Goal: Transaction & Acquisition: Subscribe to service/newsletter

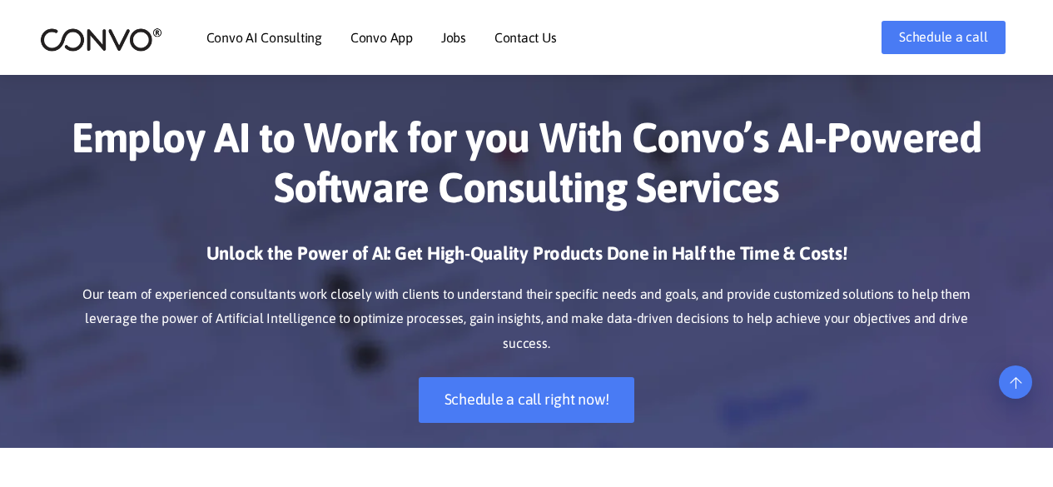
scroll to position [1705, 0]
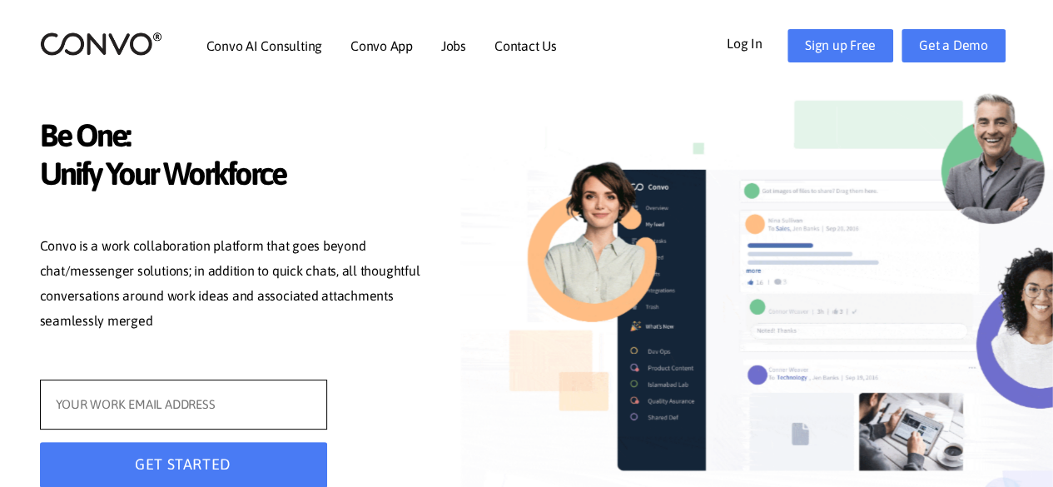
click at [153, 407] on input "text" at bounding box center [183, 405] width 287 height 50
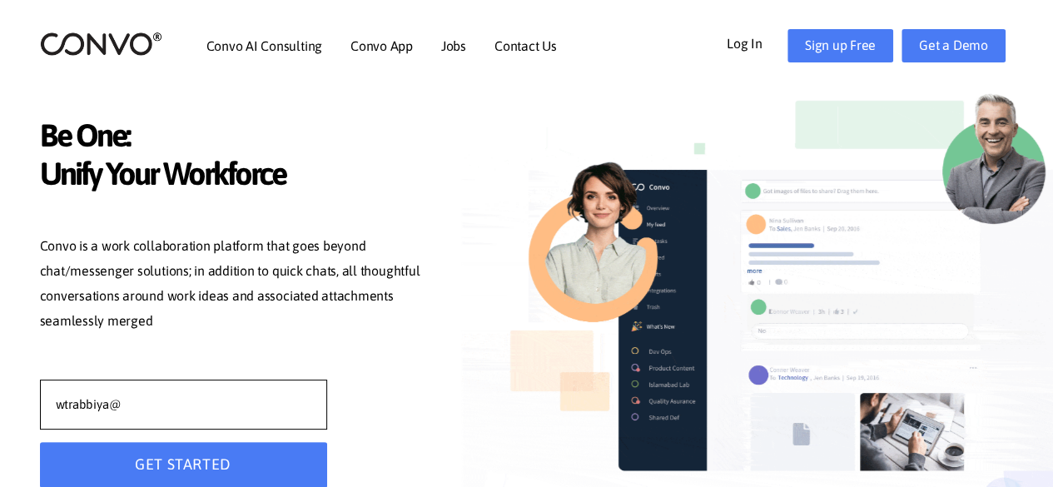
click at [70, 401] on input "wtrabbiya@" at bounding box center [183, 405] width 287 height 50
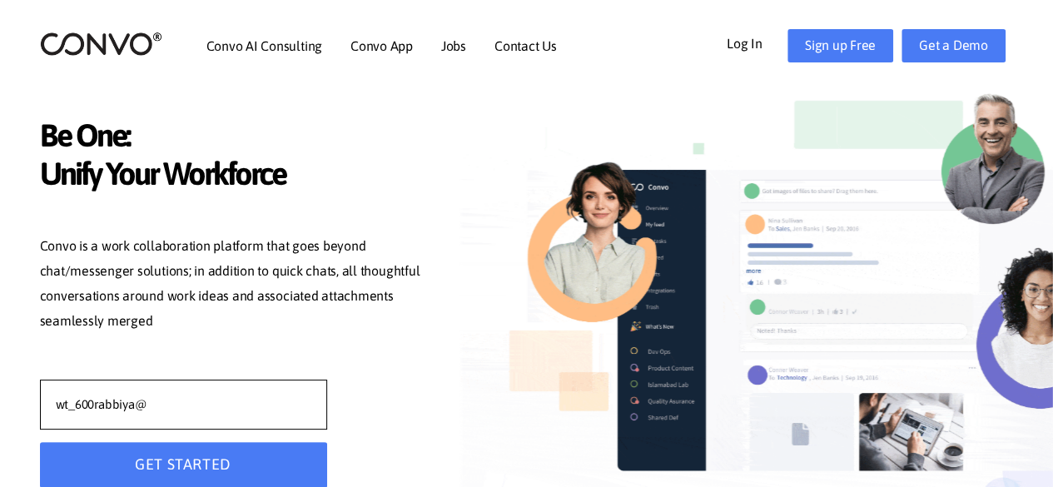
click at [148, 402] on input "wt_600rabbiya@" at bounding box center [183, 405] width 287 height 50
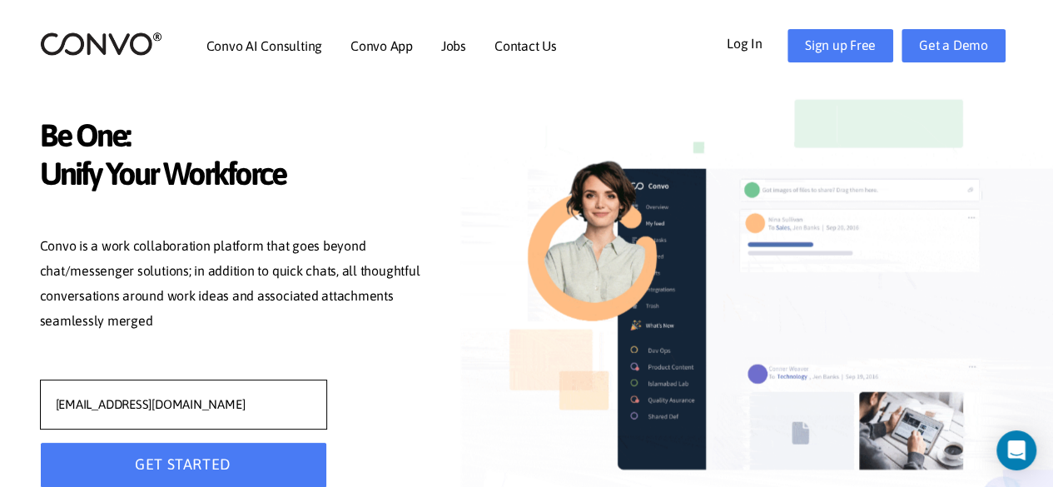
type input "[EMAIL_ADDRESS][DOMAIN_NAME]"
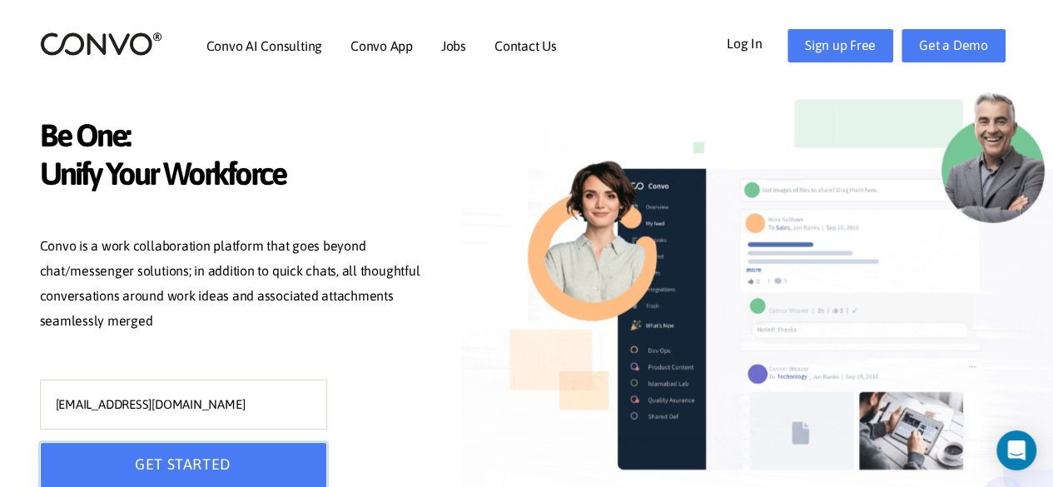
click at [137, 454] on button "GET STARTED" at bounding box center [183, 465] width 287 height 46
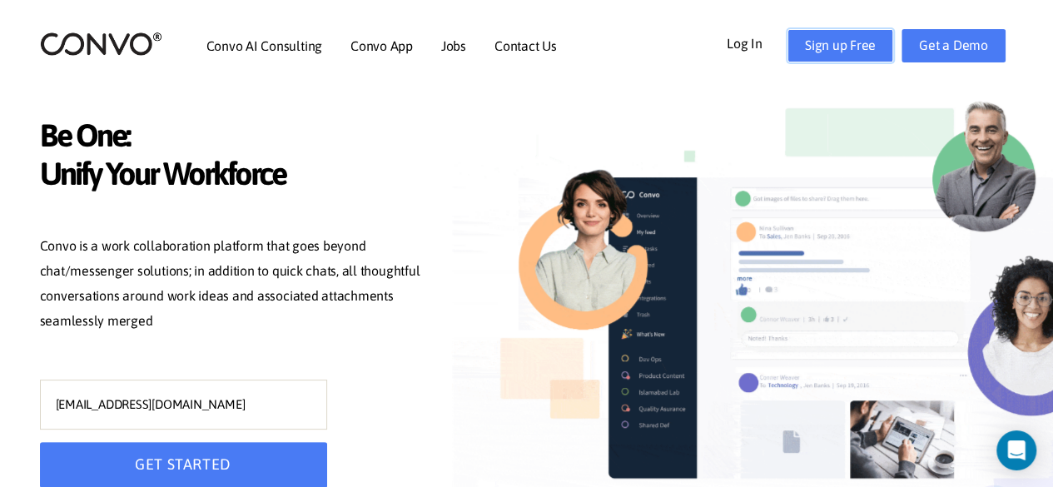
click at [863, 41] on link "Sign up Free" at bounding box center [841, 45] width 106 height 33
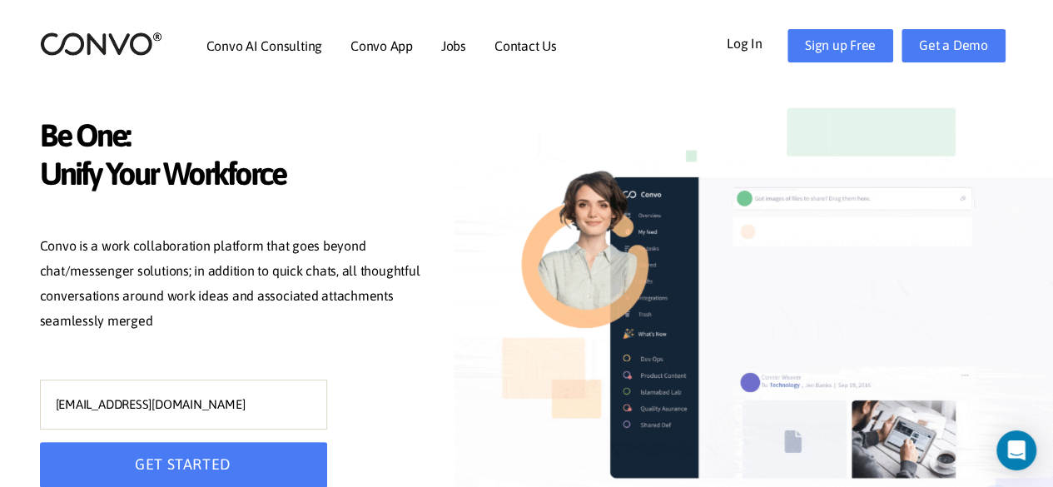
click at [736, 47] on link "Log In" at bounding box center [757, 42] width 61 height 27
